Goal: Obtain resource: Obtain resource

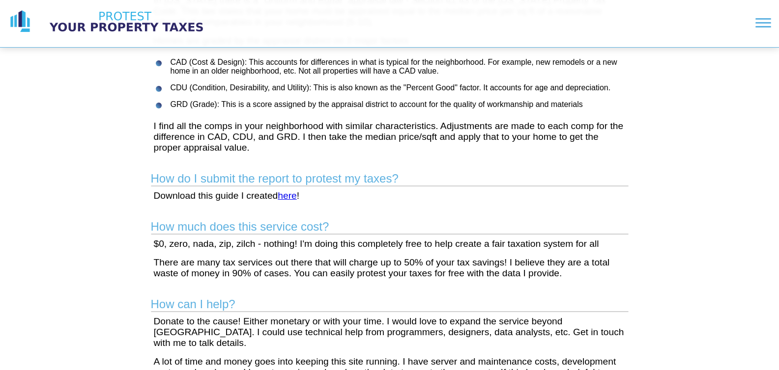
scroll to position [224, 0]
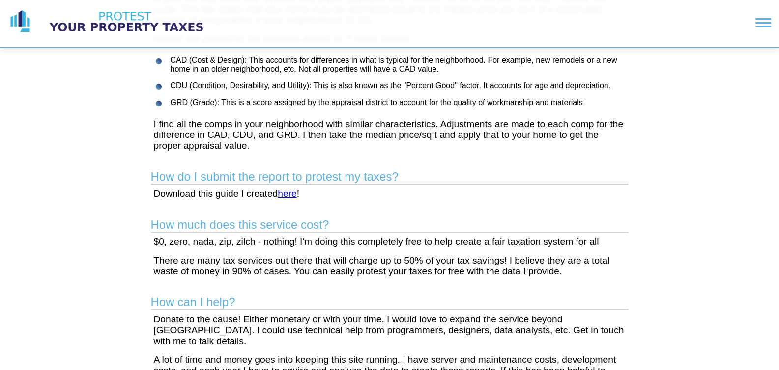
click at [284, 195] on link "here" at bounding box center [287, 194] width 19 height 10
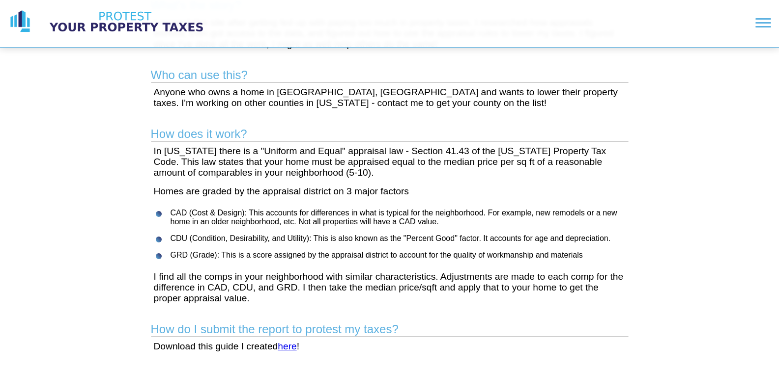
scroll to position [0, 0]
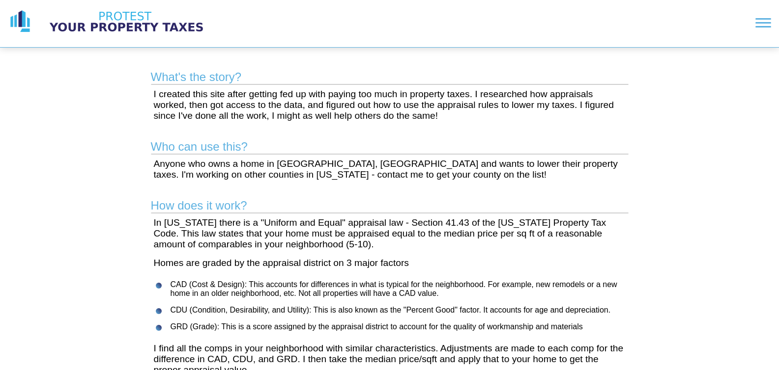
click at [135, 20] on img at bounding box center [126, 21] width 172 height 25
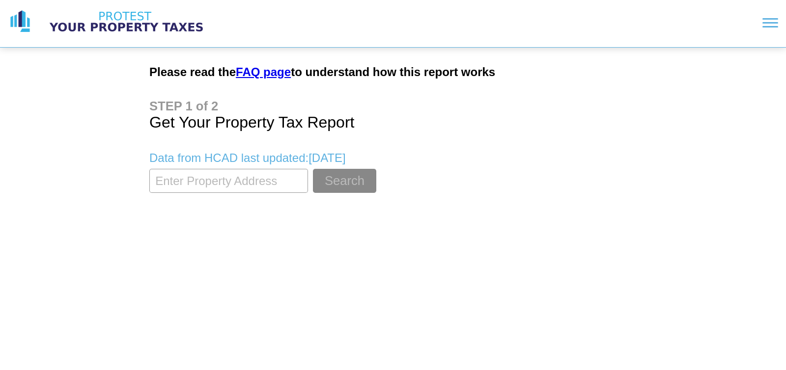
click at [228, 182] on input "textbox" at bounding box center [228, 181] width 159 height 24
type input "7271"
type input "906 jolen ct"
click at [313, 169] on button "Search" at bounding box center [344, 181] width 63 height 24
click at [324, 177] on button "Search" at bounding box center [344, 181] width 63 height 24
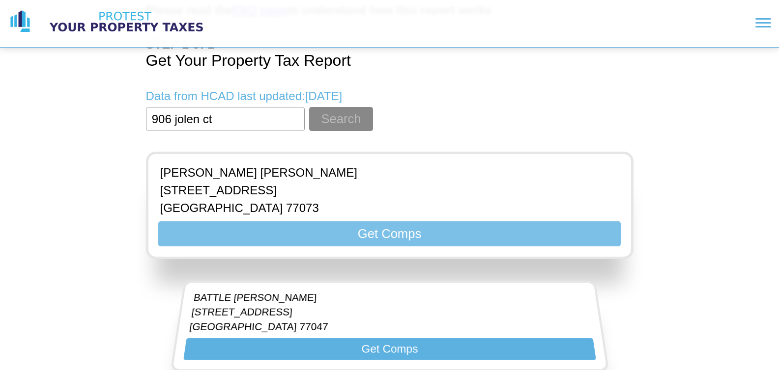
scroll to position [64, 0]
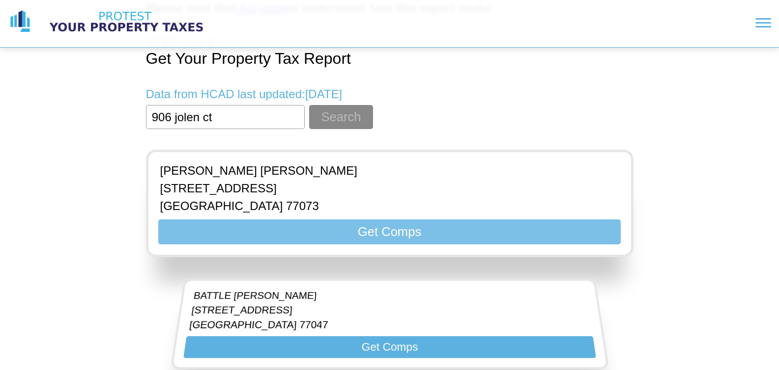
click at [377, 225] on button "Get Comps" at bounding box center [389, 232] width 462 height 25
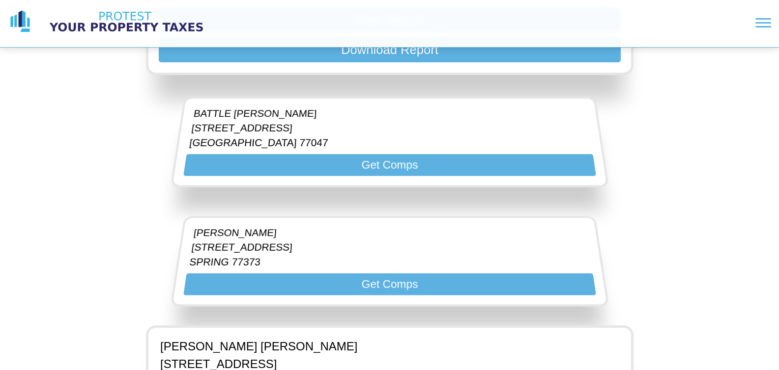
scroll to position [0, 0]
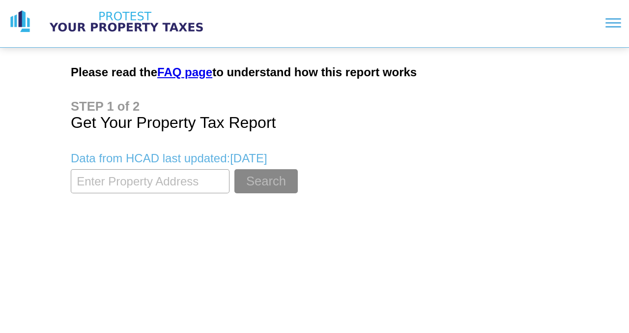
click at [143, 186] on input "textbox" at bounding box center [150, 181] width 159 height 24
type input "906 jolen ct"
click at [234, 169] on button "Search" at bounding box center [265, 181] width 63 height 24
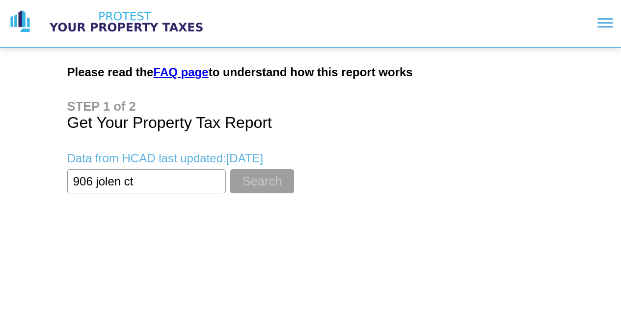
click at [262, 182] on button "Search" at bounding box center [261, 181] width 63 height 24
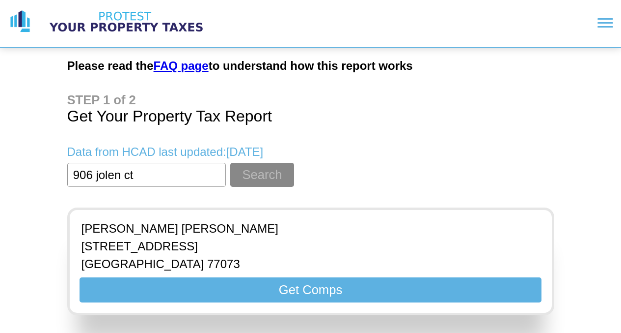
scroll to position [15, 0]
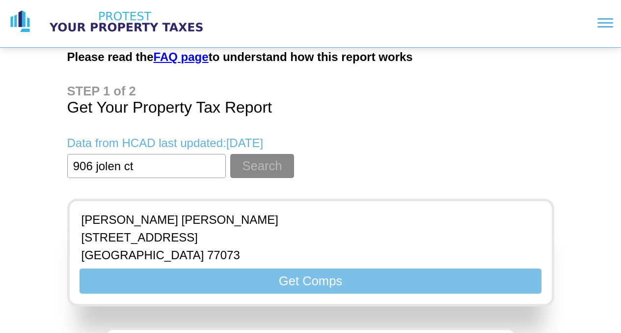
click at [318, 278] on button "Get Comps" at bounding box center [311, 280] width 462 height 25
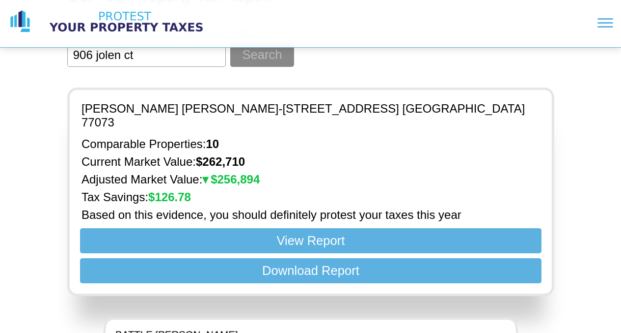
scroll to position [142, 0]
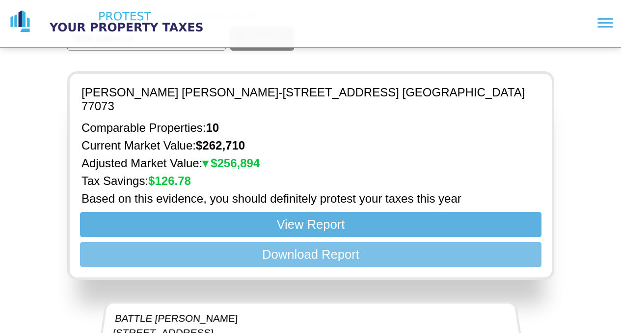
click at [328, 242] on button "Download Report" at bounding box center [311, 254] width 462 height 25
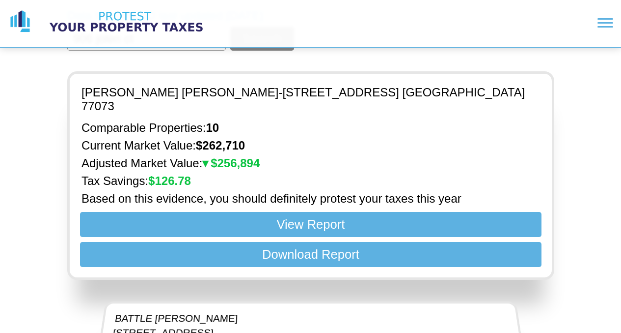
click at [137, 27] on img at bounding box center [126, 21] width 172 height 25
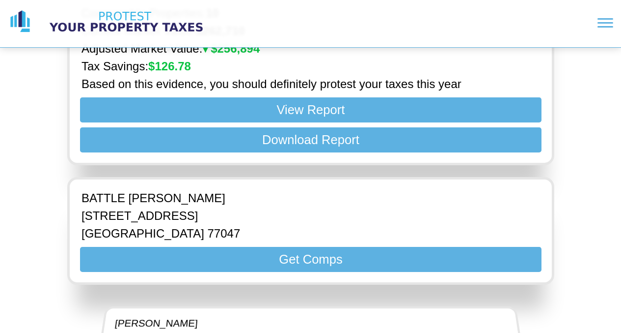
scroll to position [265, 0]
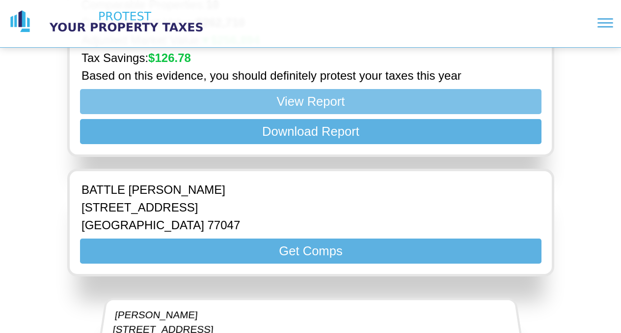
click at [286, 94] on button "View Report" at bounding box center [311, 101] width 462 height 25
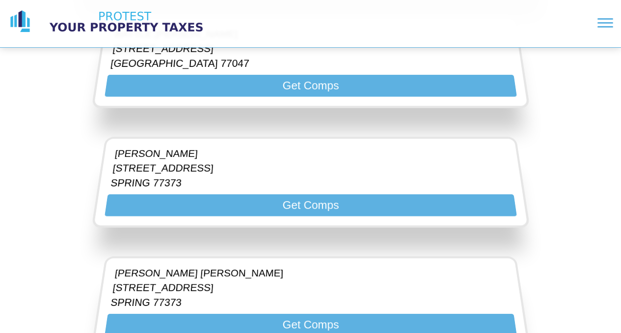
scroll to position [0, 0]
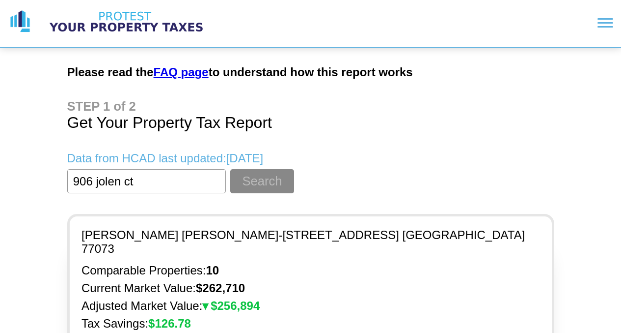
click at [618, 10] on header at bounding box center [310, 24] width 621 height 48
click at [613, 17] on section at bounding box center [421, 22] width 386 height 25
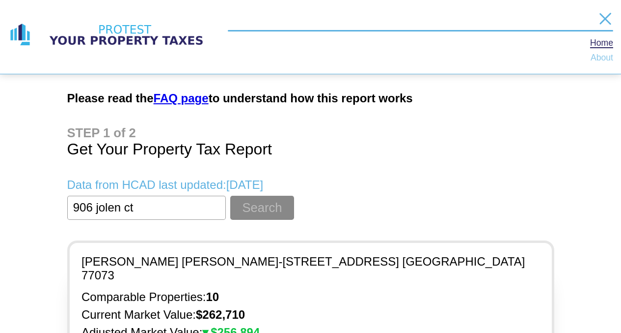
click at [603, 58] on link "About" at bounding box center [602, 58] width 23 height 8
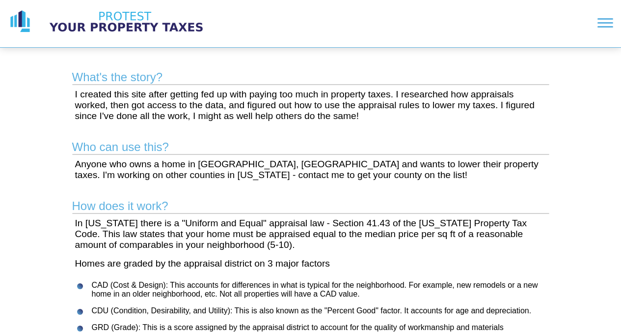
click at [135, 23] on img at bounding box center [126, 21] width 172 height 25
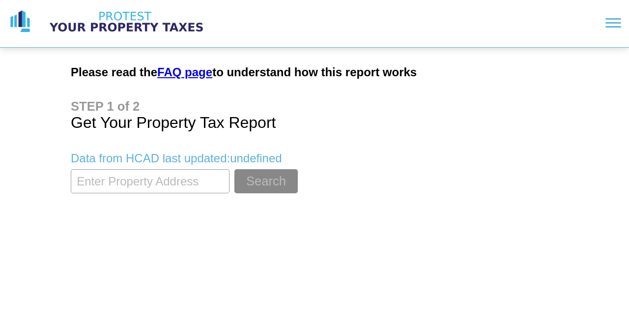
click at [168, 182] on input "textbox" at bounding box center [150, 181] width 159 height 24
click at [188, 181] on input "textbox" at bounding box center [150, 181] width 159 height 24
type input "906 jolen court"
click at [234, 169] on button "Search" at bounding box center [265, 181] width 63 height 24
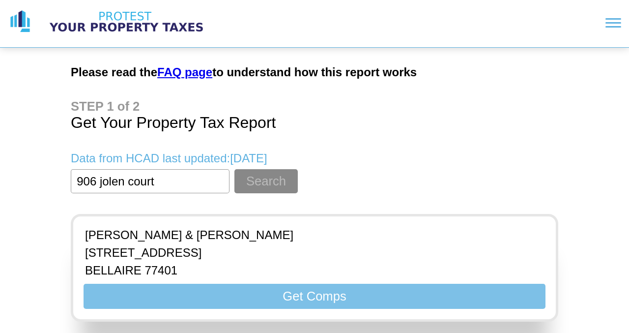
click at [300, 299] on button "Get Comps" at bounding box center [315, 295] width 462 height 25
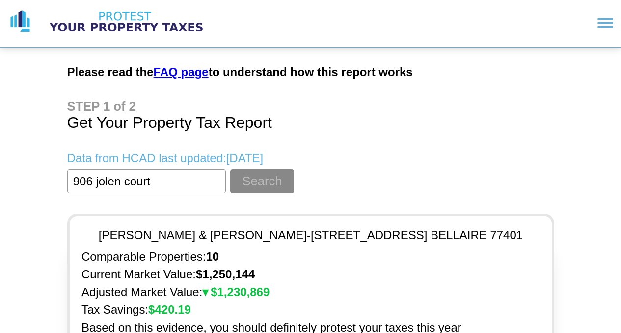
click at [96, 103] on h1 "Get Your Property Tax Report" at bounding box center [310, 115] width 487 height 32
drag, startPoint x: 112, startPoint y: 109, endPoint x: 118, endPoint y: 109, distance: 5.4
click at [114, 109] on h1 "Get Your Property Tax Report" at bounding box center [310, 115] width 487 height 32
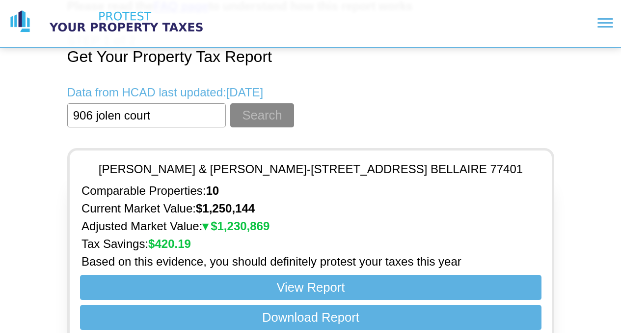
scroll to position [83, 0]
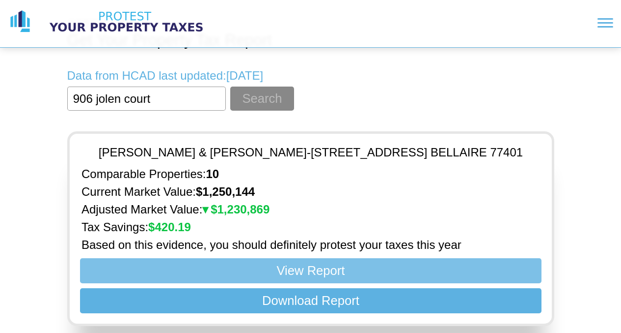
click at [311, 259] on button "View Report" at bounding box center [311, 270] width 462 height 25
